Goal: Information Seeking & Learning: Learn about a topic

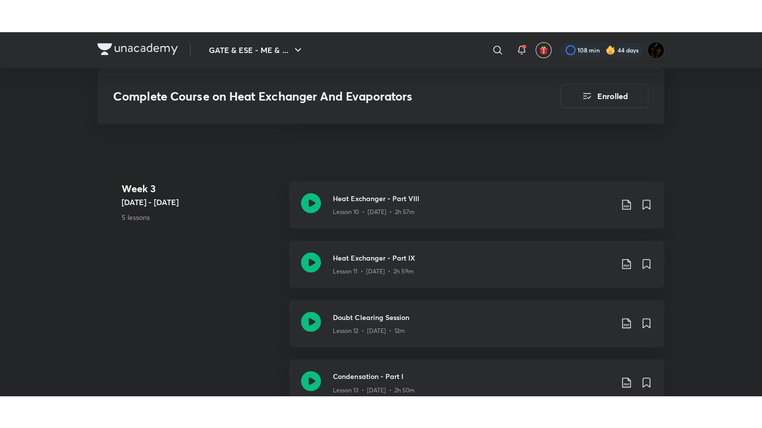
scroll to position [1106, 0]
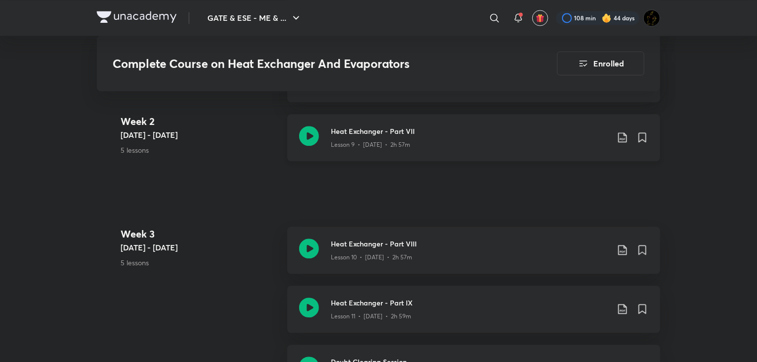
click at [316, 135] on icon at bounding box center [309, 136] width 20 height 20
